Goal: Navigation & Orientation: Find specific page/section

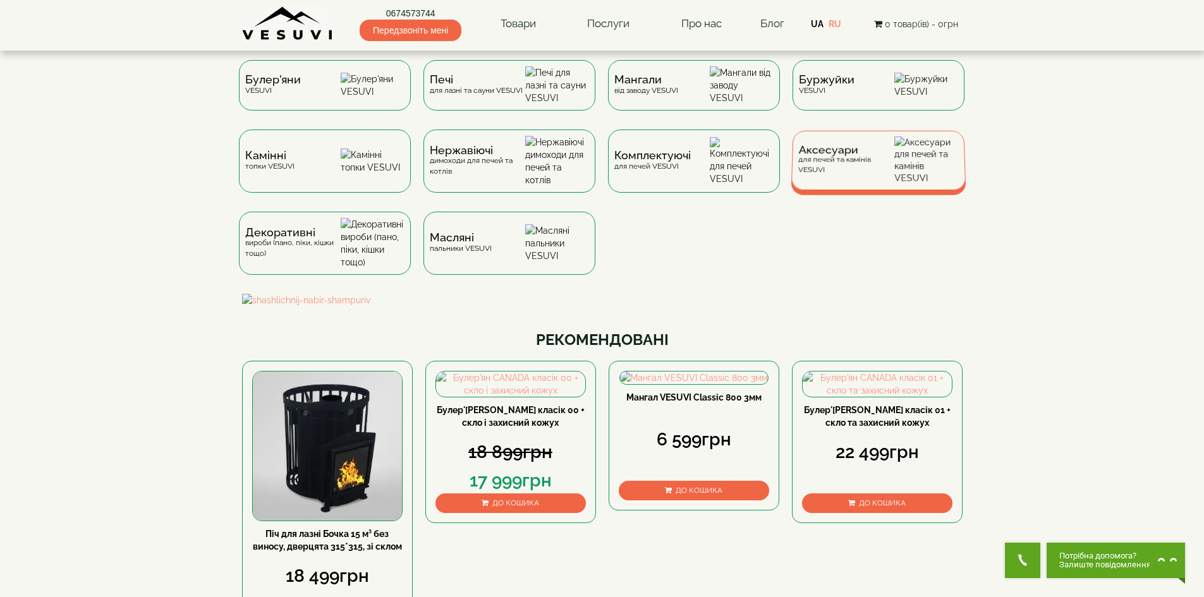
click at [835, 154] on div "Аксесуари для печей та камінів VESUVI" at bounding box center [877, 160] width 175 height 59
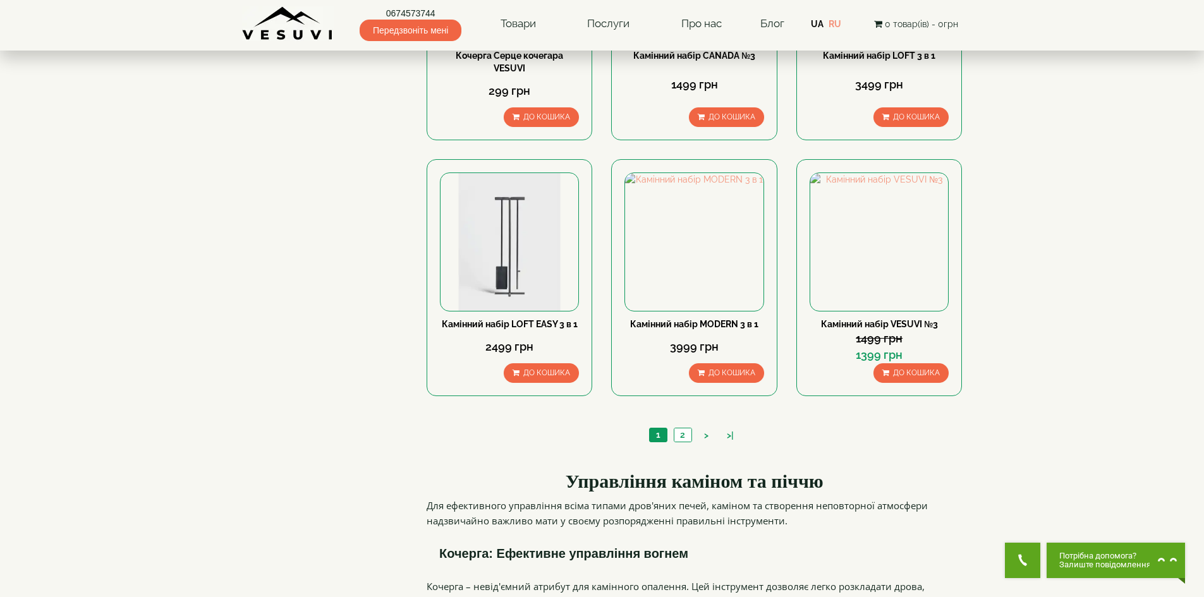
scroll to position [1222, 0]
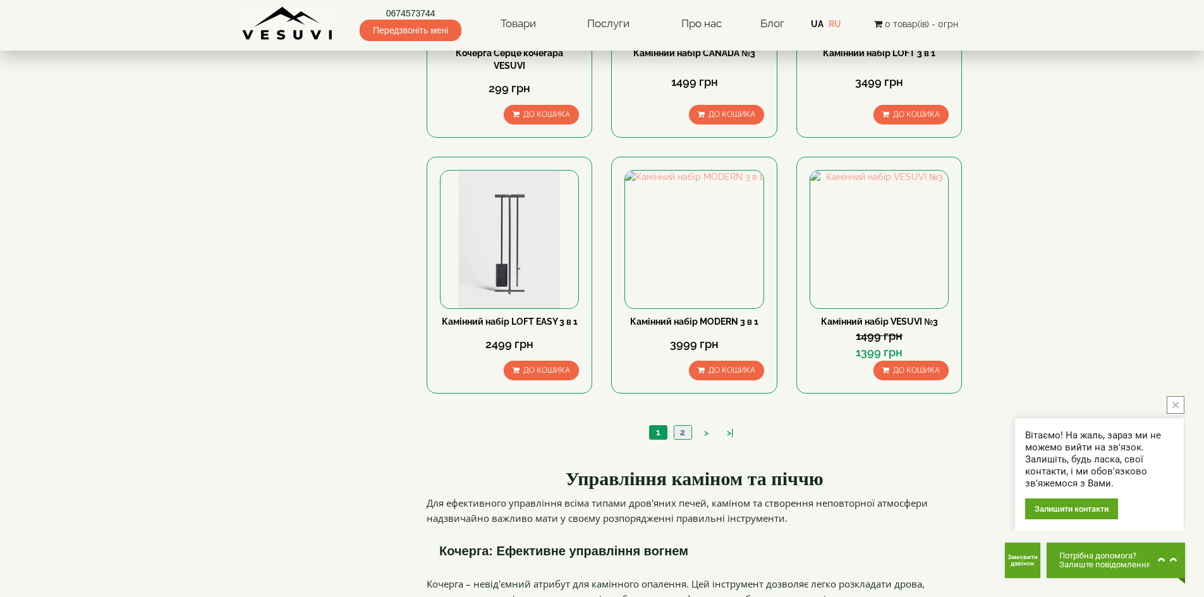
click at [680, 426] on link "2" at bounding box center [682, 432] width 18 height 13
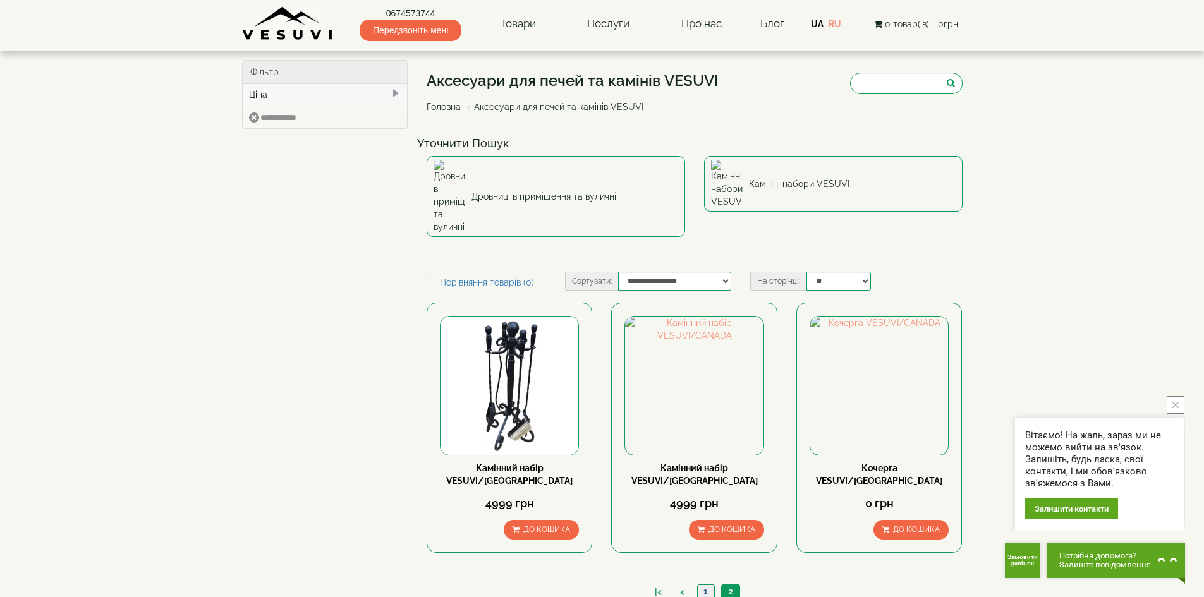
click at [702, 585] on link "1" at bounding box center [705, 591] width 17 height 13
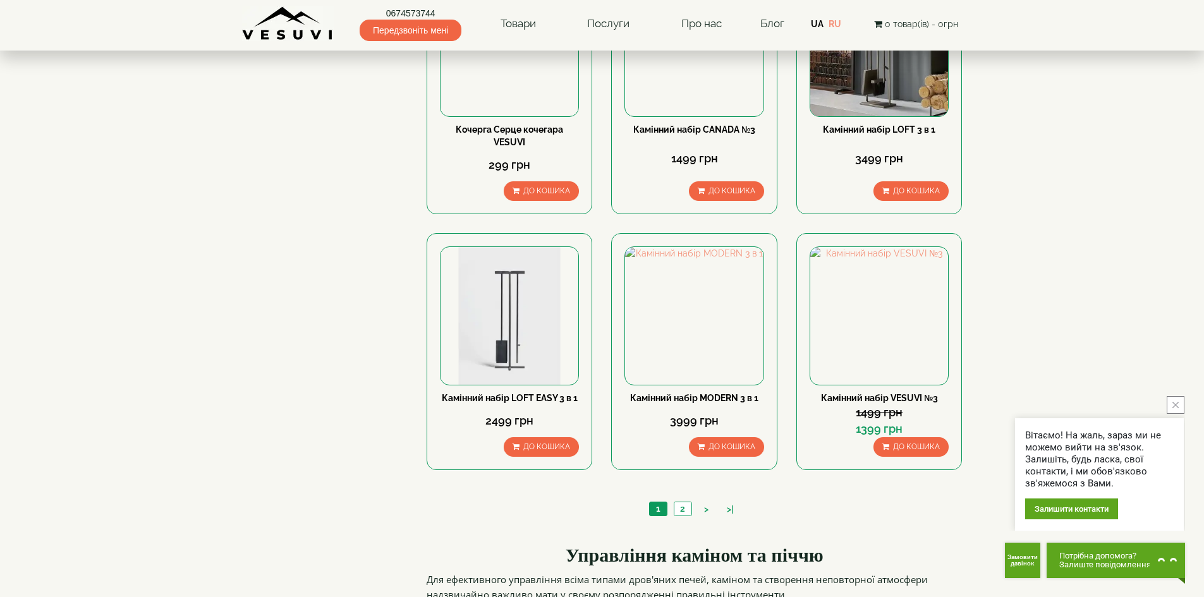
scroll to position [1200, 0]
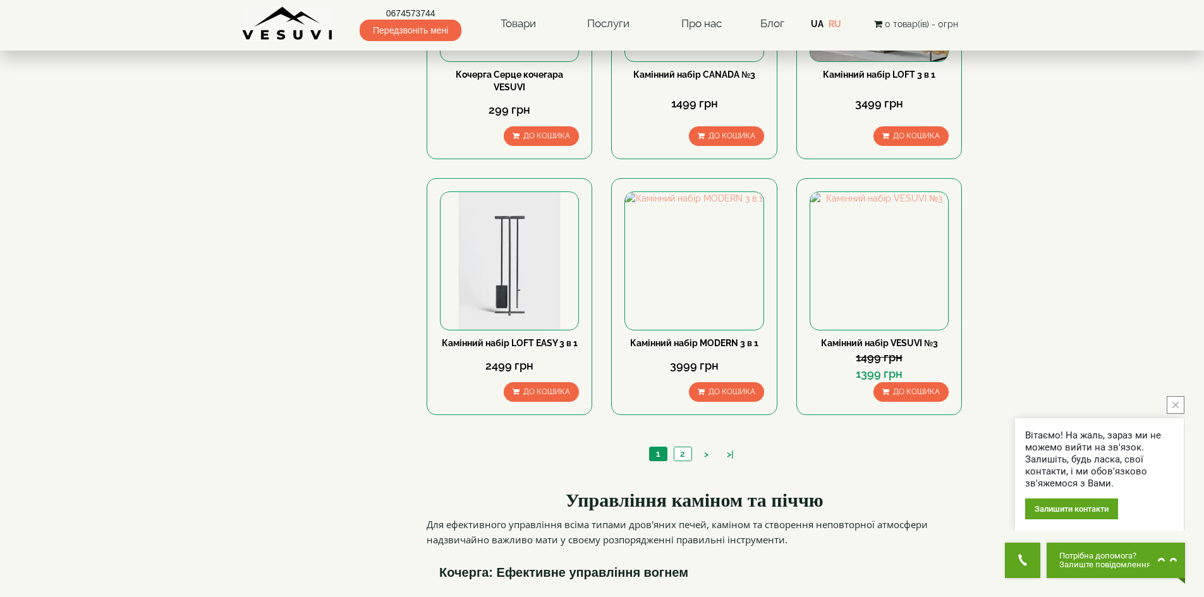
click at [817, 25] on link "UA" at bounding box center [817, 24] width 13 height 10
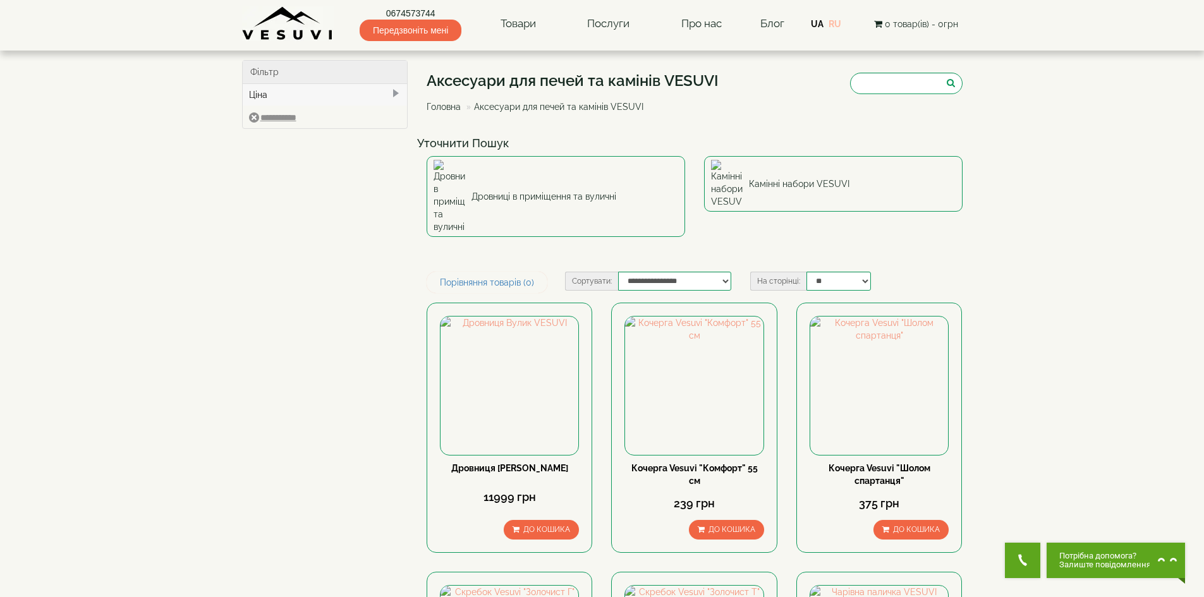
click at [841, 23] on link "RU" at bounding box center [834, 24] width 13 height 10
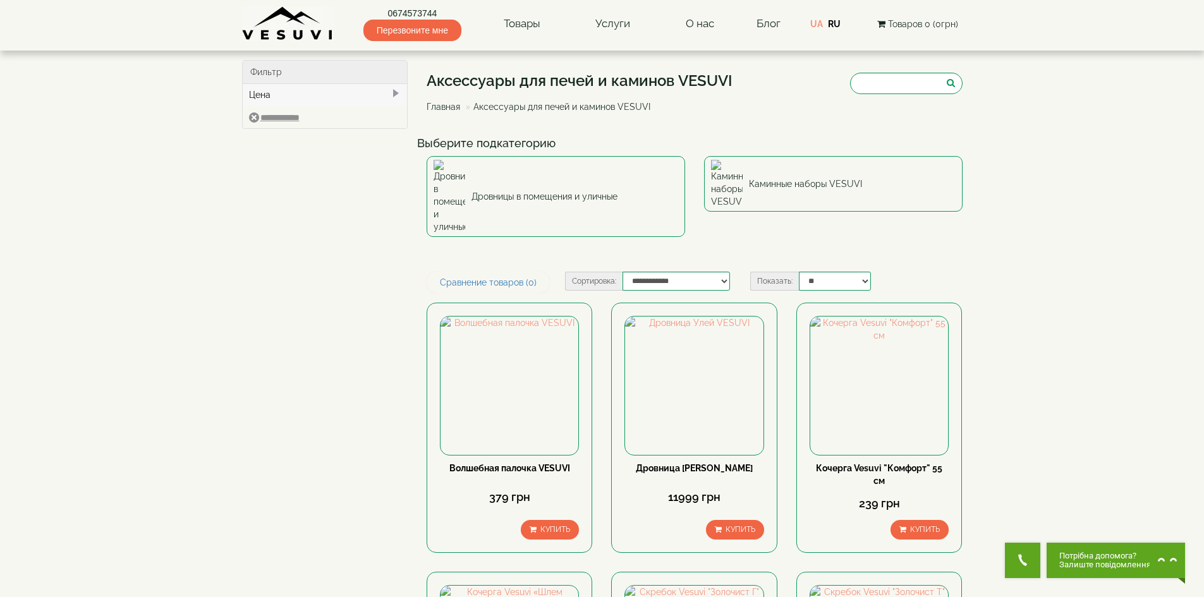
click at [833, 27] on link "RU" at bounding box center [834, 24] width 13 height 10
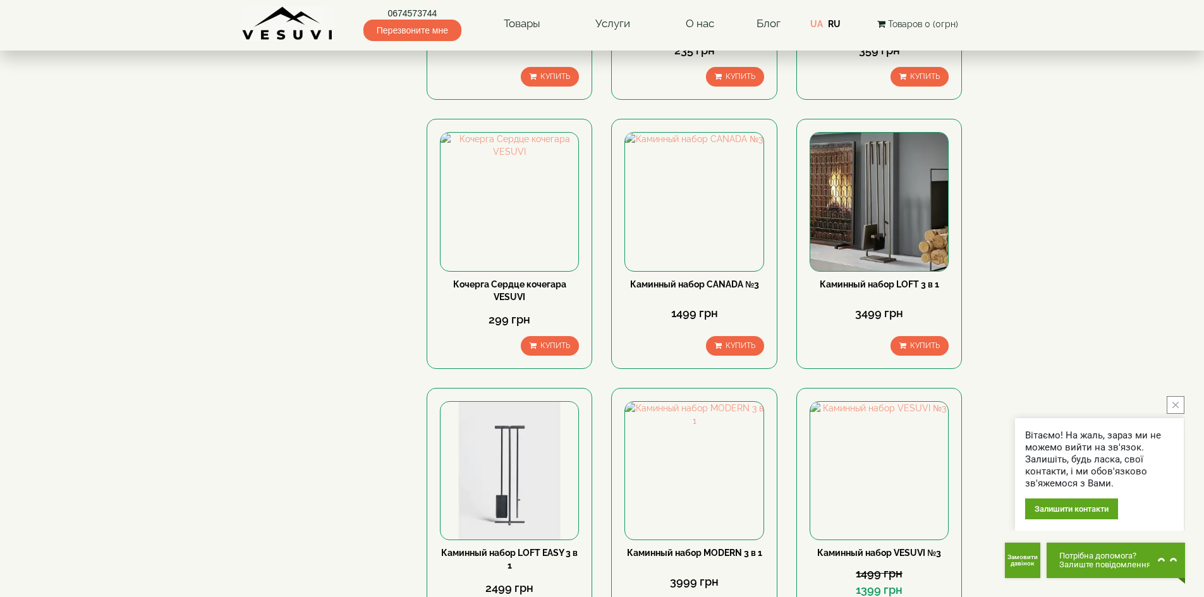
scroll to position [1074, 0]
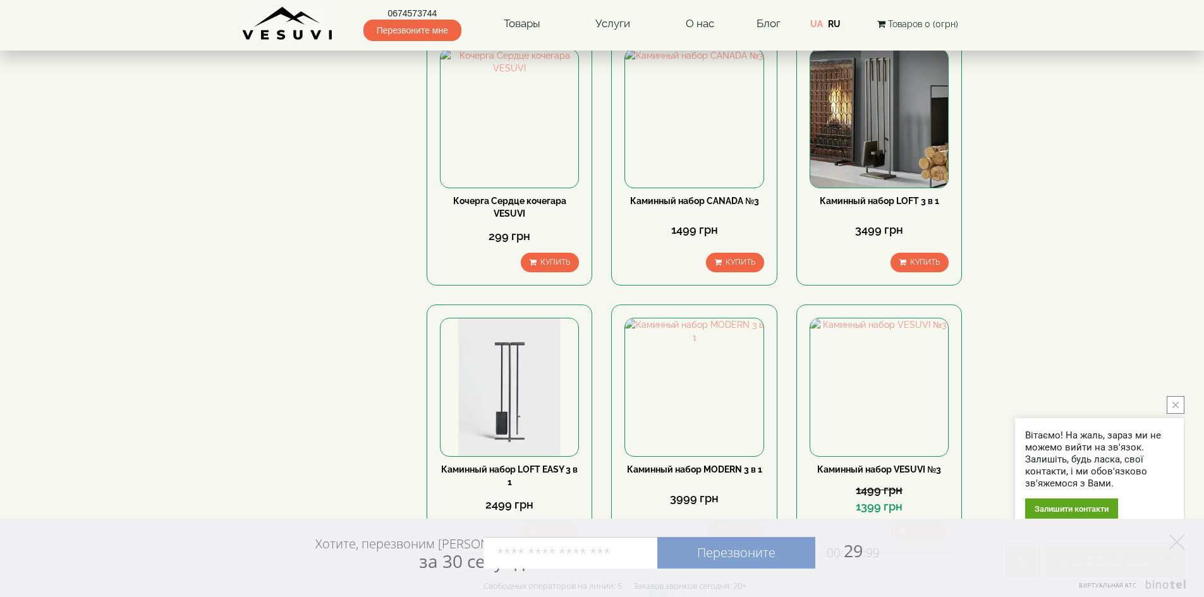
click at [685, 545] on link "Перезвоните" at bounding box center [736, 553] width 158 height 32
click at [1177, 547] on icon at bounding box center [1176, 541] width 15 height 15
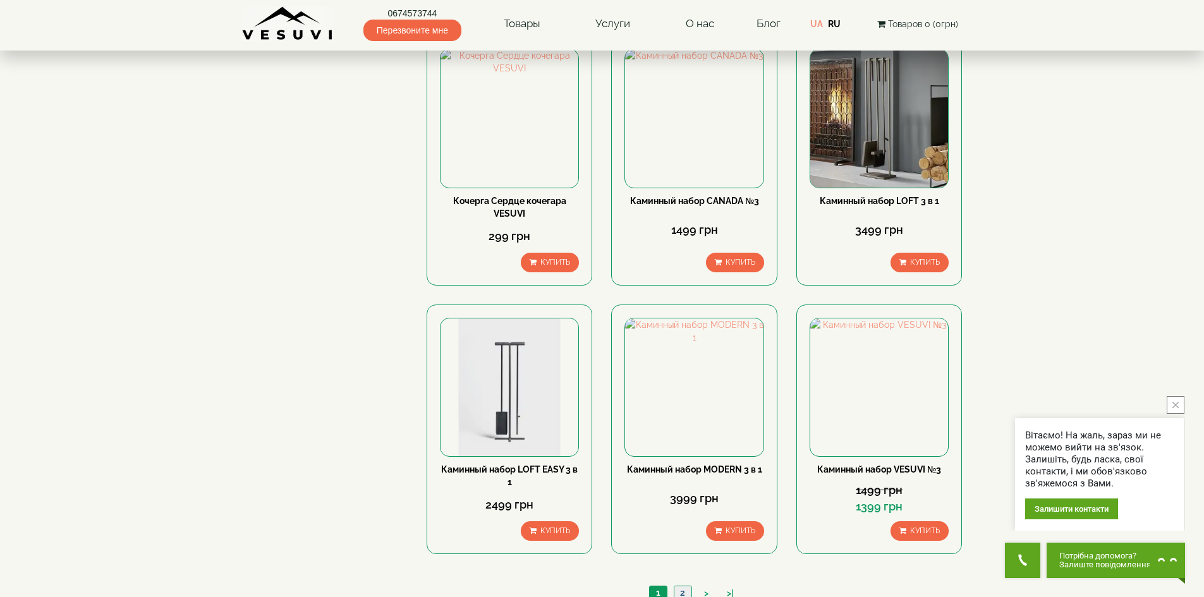
click at [680, 586] on link "2" at bounding box center [682, 592] width 18 height 13
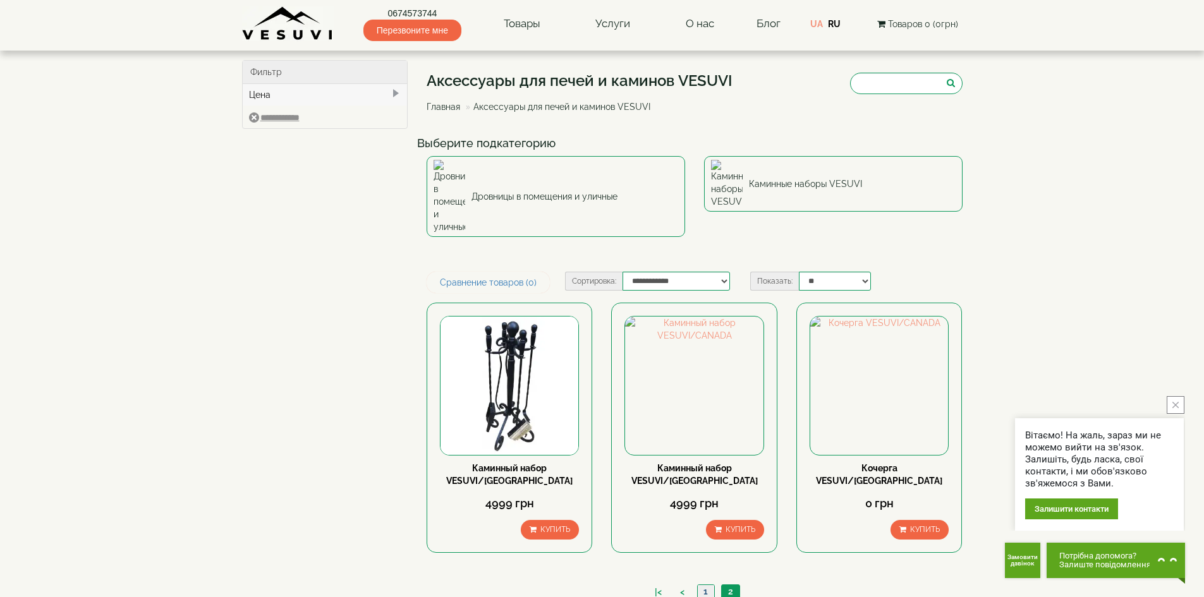
click at [708, 585] on link "1" at bounding box center [705, 591] width 17 height 13
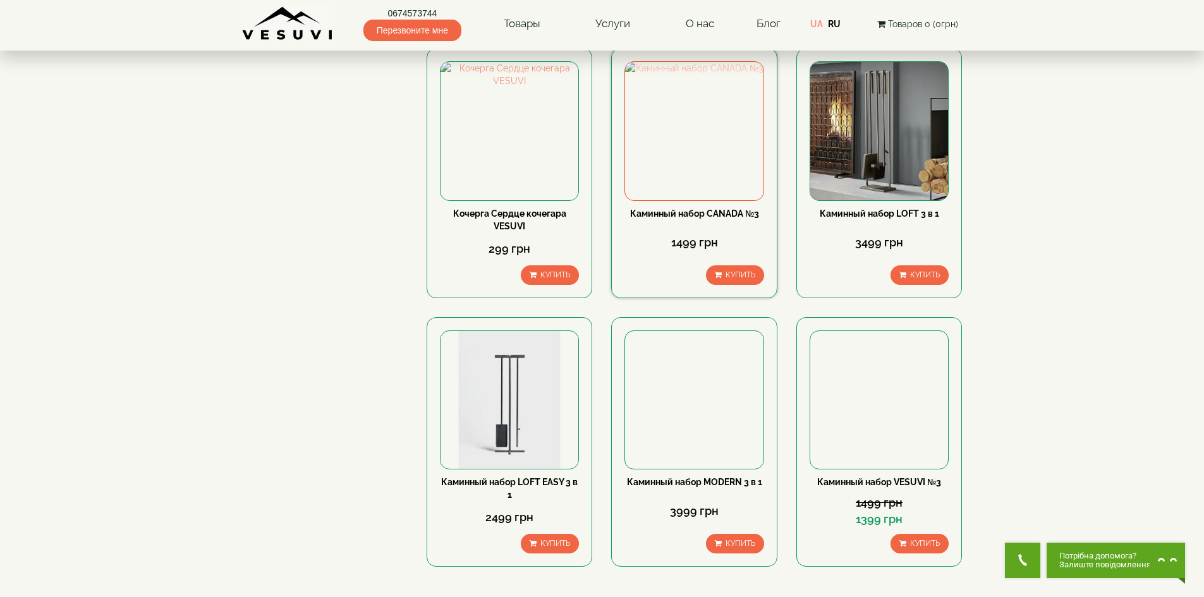
scroll to position [1074, 0]
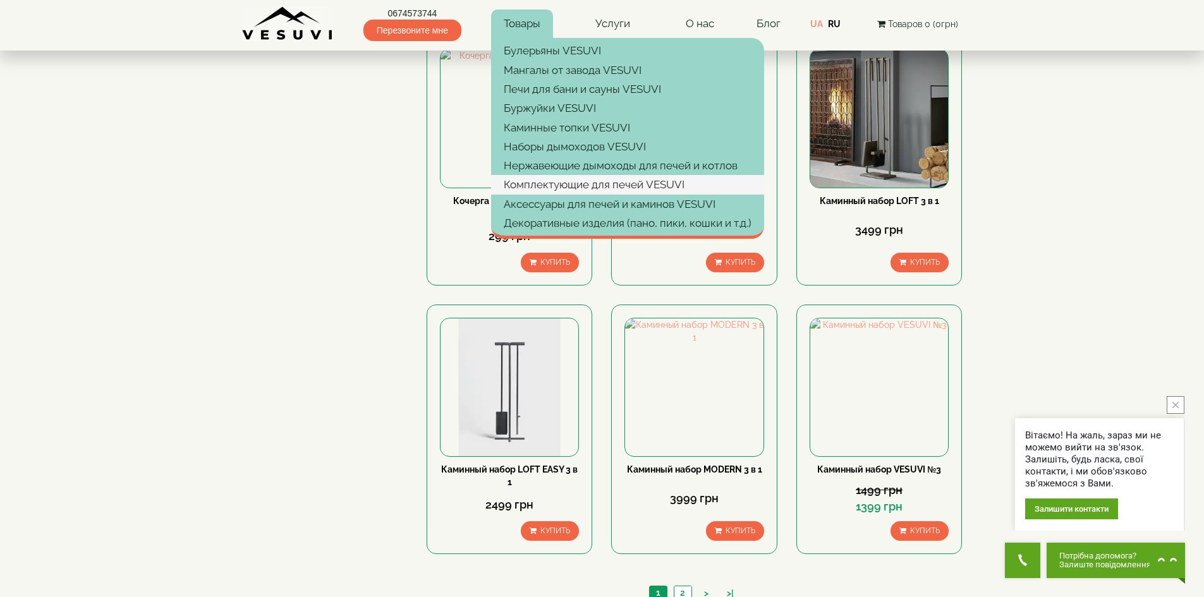
click at [551, 186] on link "Комплектующие для печей VESUVI" at bounding box center [627, 184] width 273 height 19
